Goal: Task Accomplishment & Management: Use online tool/utility

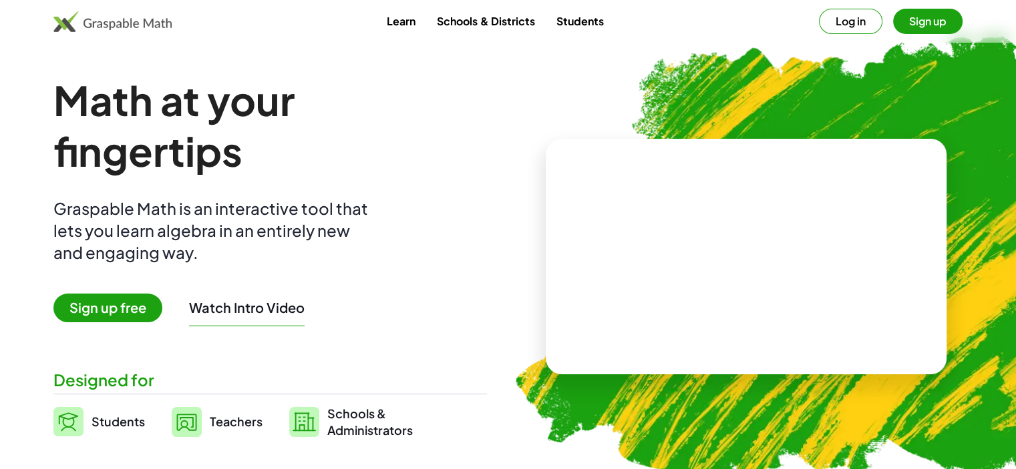
click at [87, 306] on span "Sign up free" at bounding box center [107, 308] width 109 height 29
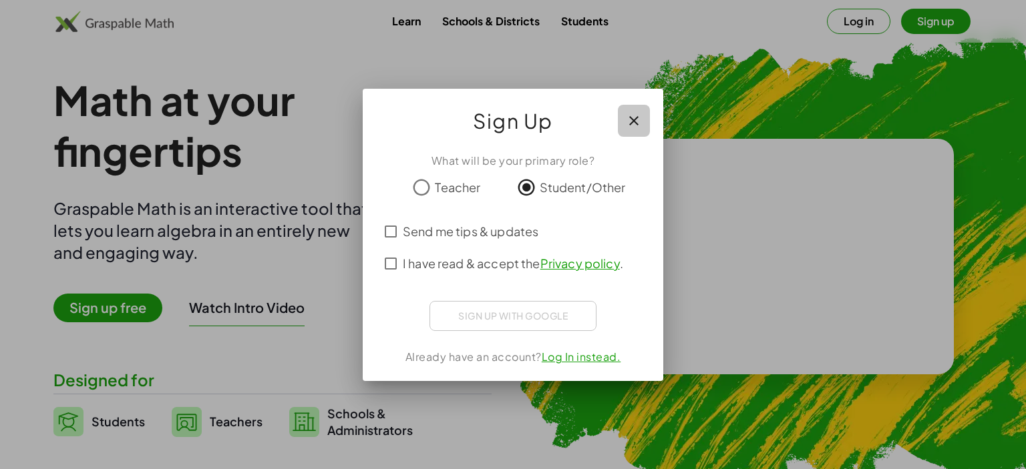
click at [626, 124] on icon "button" at bounding box center [634, 121] width 16 height 16
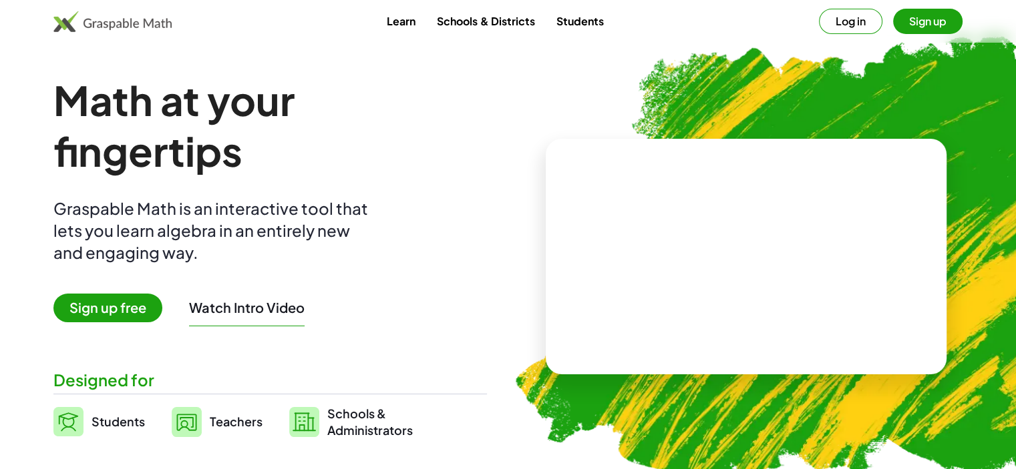
click at [860, 19] on button "Log in" at bounding box center [850, 21] width 63 height 25
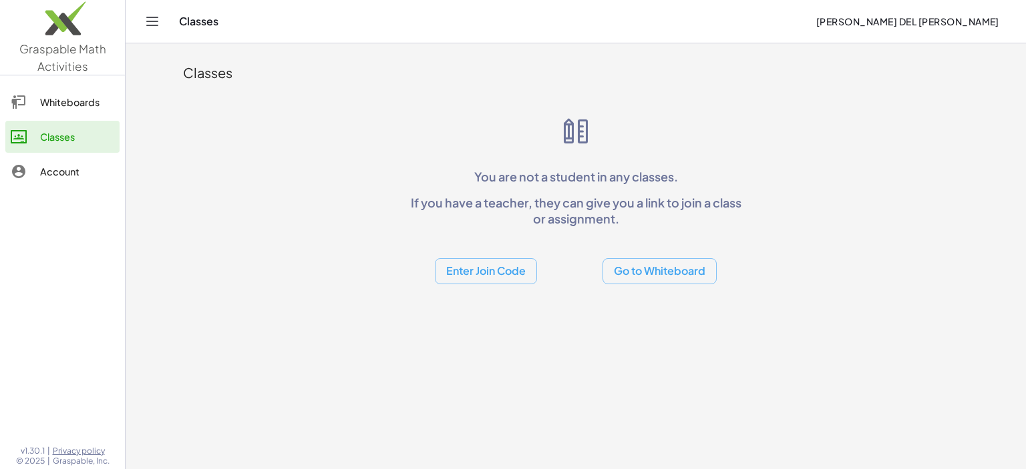
click at [503, 271] on button "Enter Join Code" at bounding box center [486, 271] width 102 height 26
click at [371, 212] on div "Classes You are not a student in any classes. If you have a teacher, they can g…" at bounding box center [575, 167] width 801 height 249
click at [145, 22] on icon "Toggle navigation" at bounding box center [152, 21] width 16 height 16
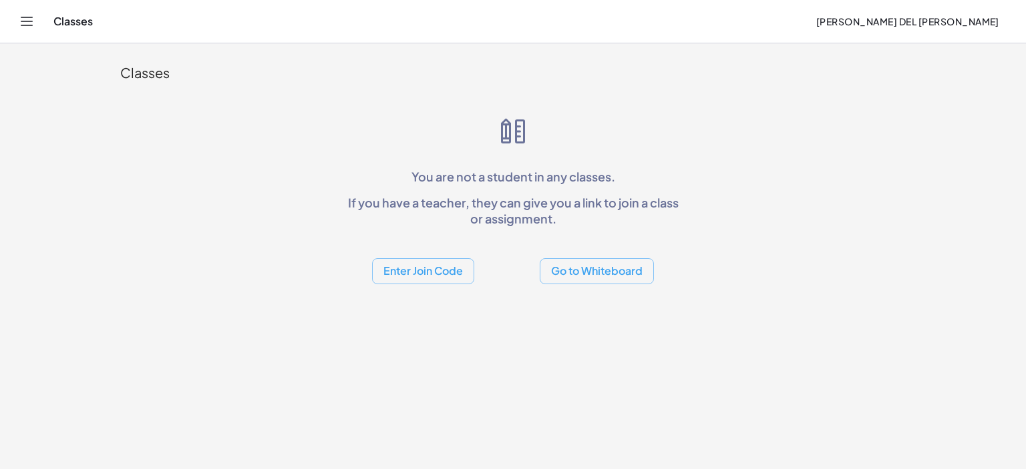
click at [28, 16] on icon "Toggle navigation" at bounding box center [27, 21] width 16 height 16
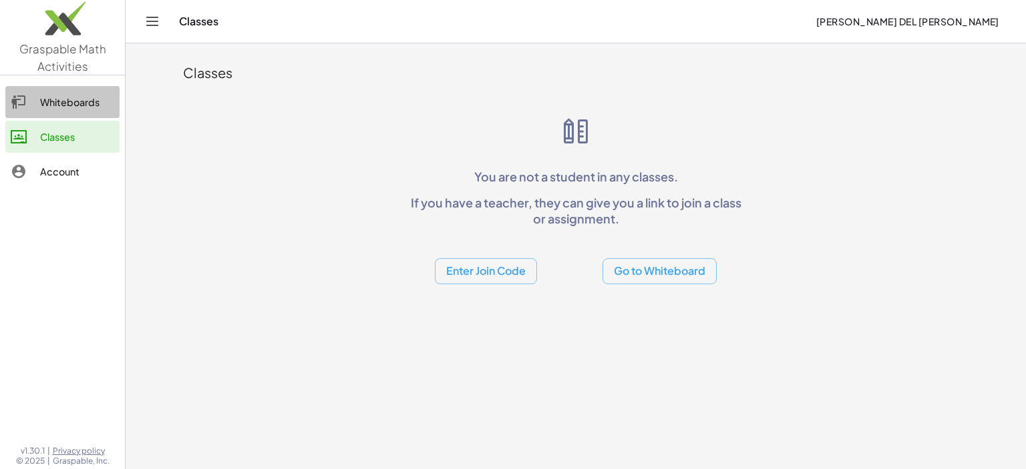
click at [65, 102] on div "Whiteboards" at bounding box center [77, 102] width 74 height 16
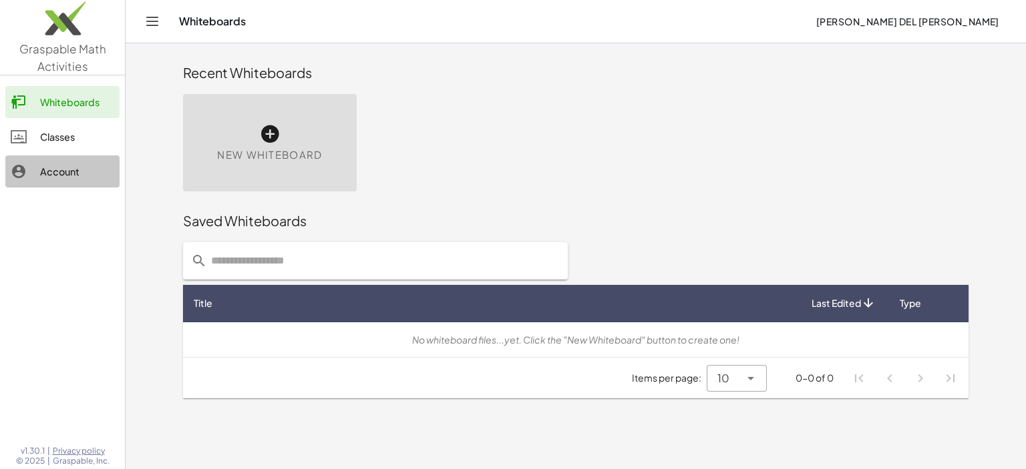
click at [68, 162] on link "Account" at bounding box center [62, 172] width 114 height 32
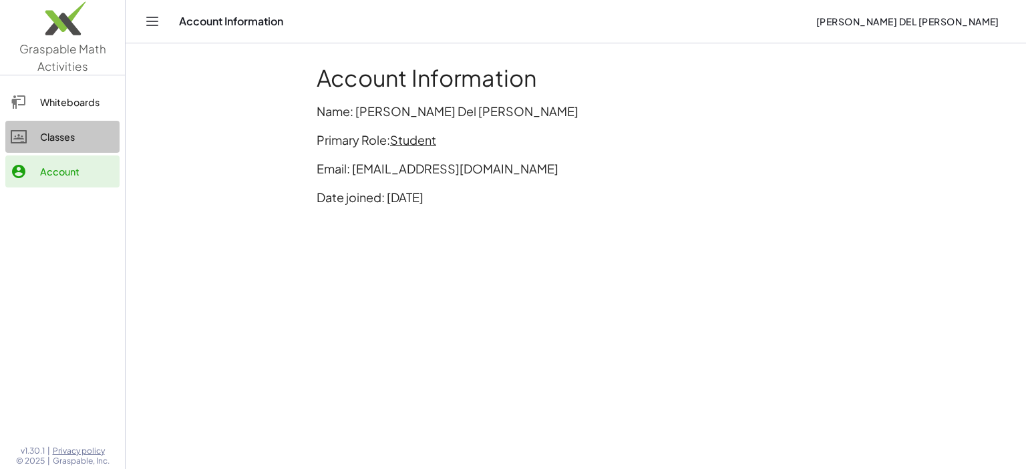
click at [61, 138] on div "Classes" at bounding box center [77, 137] width 74 height 16
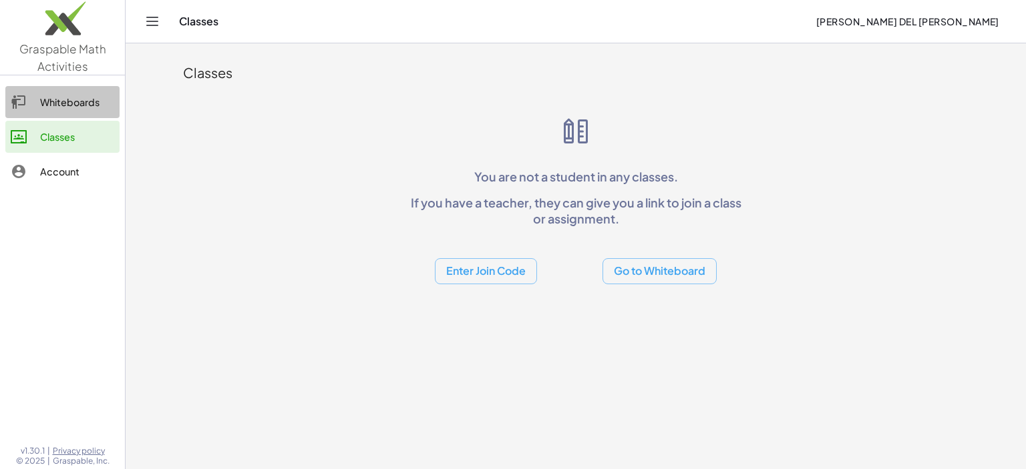
click at [55, 100] on div "Whiteboards" at bounding box center [77, 102] width 74 height 16
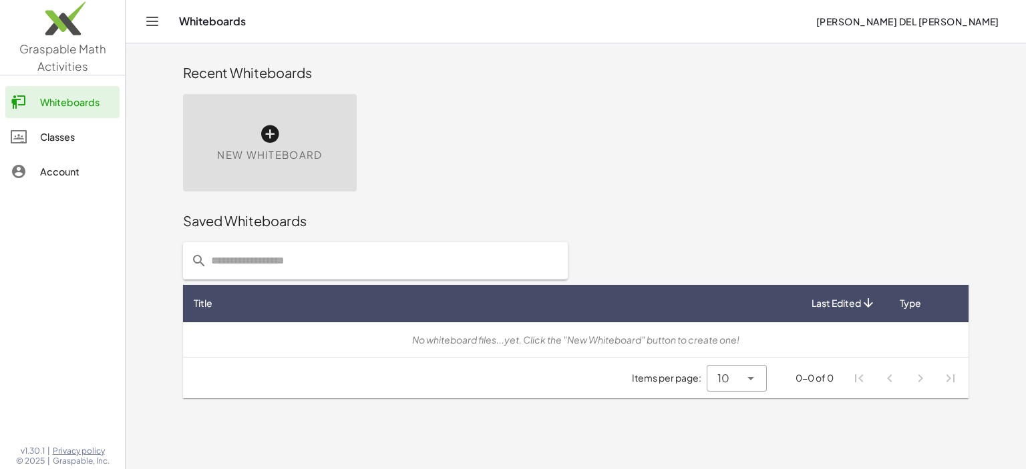
click at [276, 136] on icon at bounding box center [269, 134] width 21 height 21
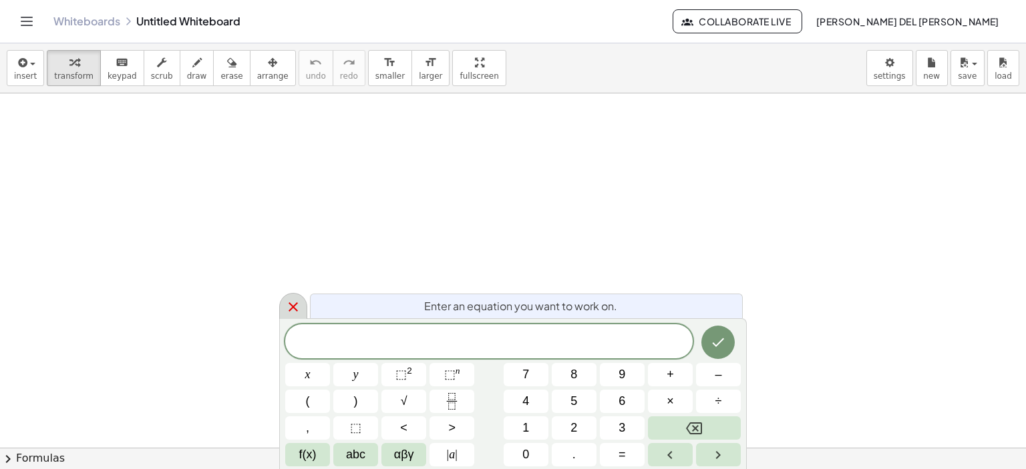
click at [293, 304] on icon at bounding box center [293, 307] width 16 height 16
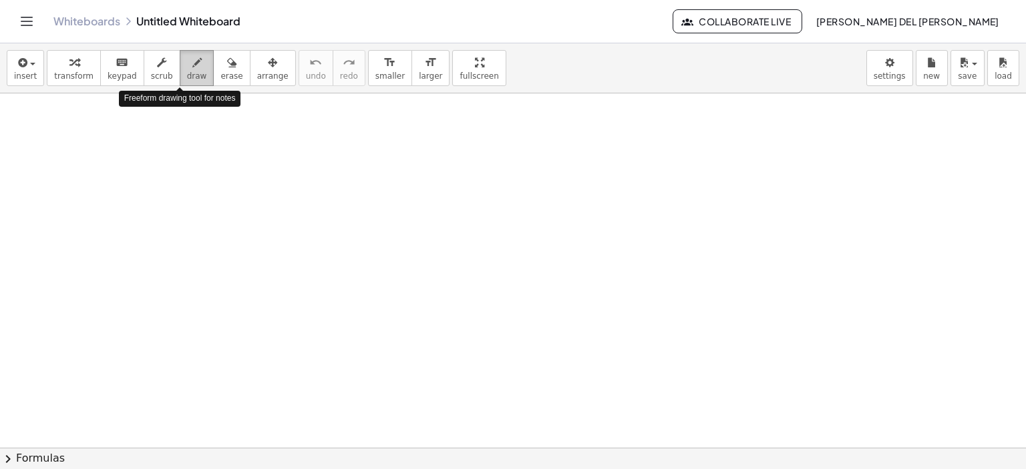
click at [192, 69] on icon "button" at bounding box center [196, 63] width 9 height 16
drag, startPoint x: 205, startPoint y: 136, endPoint x: 224, endPoint y: 176, distance: 44.2
click at [224, 176] on div at bounding box center [513, 448] width 1026 height 710
drag, startPoint x: 188, startPoint y: 120, endPoint x: 208, endPoint y: 137, distance: 26.0
click at [208, 137] on div at bounding box center [513, 448] width 1026 height 710
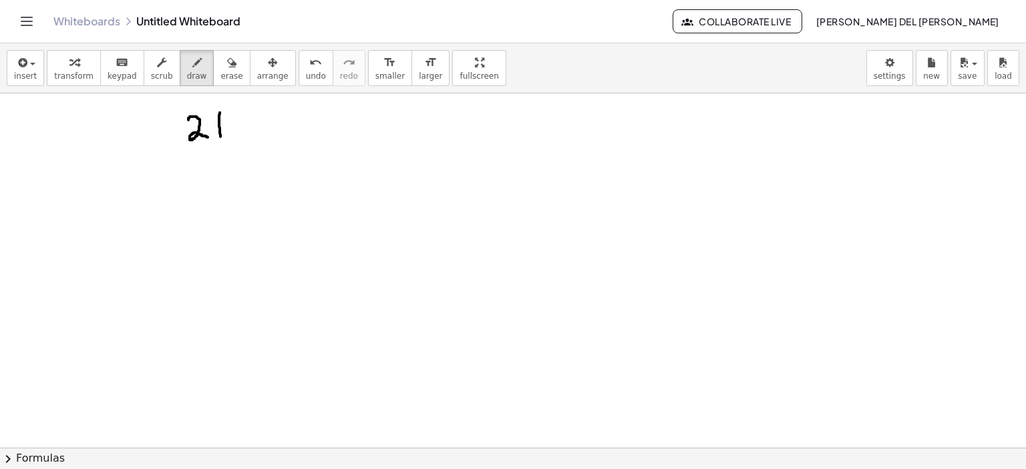
drag, startPoint x: 220, startPoint y: 112, endPoint x: 220, endPoint y: 137, distance: 24.7
click at [220, 137] on div at bounding box center [513, 448] width 1026 height 710
drag, startPoint x: 208, startPoint y: 120, endPoint x: 227, endPoint y: 122, distance: 18.9
click at [227, 122] on div at bounding box center [513, 448] width 1026 height 710
drag, startPoint x: 248, startPoint y: 120, endPoint x: 258, endPoint y: 138, distance: 21.0
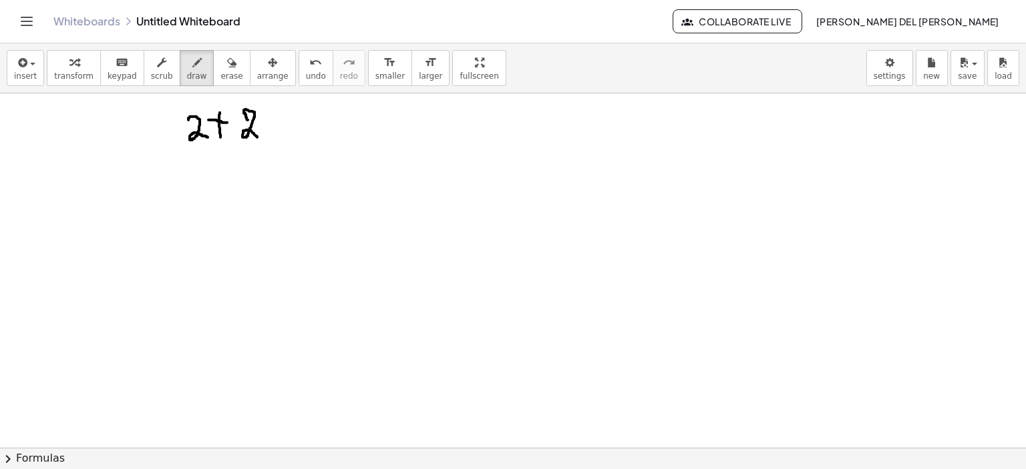
click at [258, 138] on div at bounding box center [513, 448] width 1026 height 710
drag, startPoint x: 277, startPoint y: 118, endPoint x: 292, endPoint y: 118, distance: 14.7
click at [292, 118] on div at bounding box center [513, 448] width 1026 height 710
drag, startPoint x: 279, startPoint y: 123, endPoint x: 298, endPoint y: 127, distance: 19.1
click at [298, 127] on div at bounding box center [513, 448] width 1026 height 710
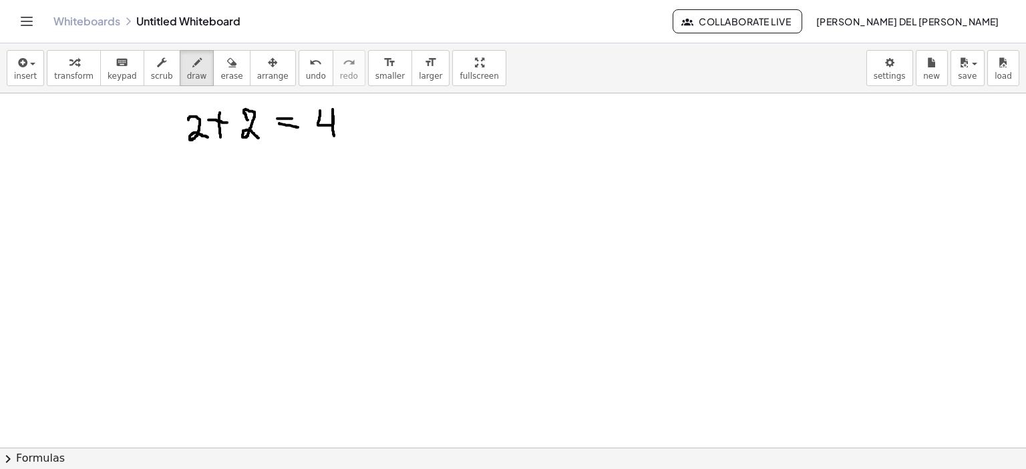
drag, startPoint x: 320, startPoint y: 110, endPoint x: 334, endPoint y: 137, distance: 30.2
click at [334, 137] on div at bounding box center [513, 448] width 1026 height 710
drag, startPoint x: 343, startPoint y: 103, endPoint x: 353, endPoint y: 112, distance: 13.3
click at [353, 112] on div at bounding box center [513, 448] width 1026 height 710
